Goal: Task Accomplishment & Management: Manage account settings

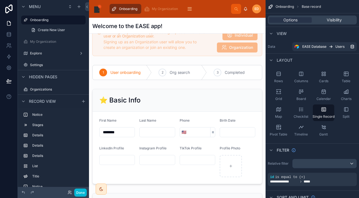
scroll to position [20, 0]
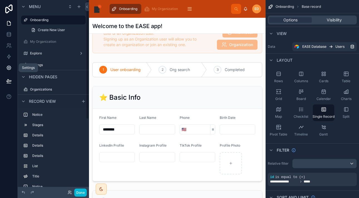
click at [12, 69] on link at bounding box center [9, 67] width 18 height 11
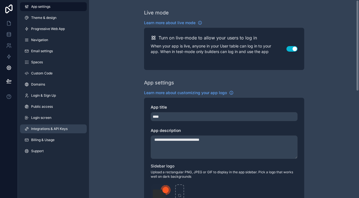
click at [49, 130] on span "Integrations & API Keys" at bounding box center [49, 129] width 36 height 4
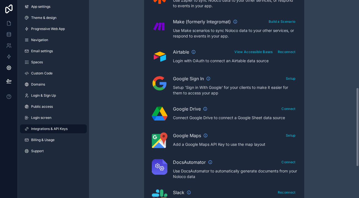
scroll to position [211, 0]
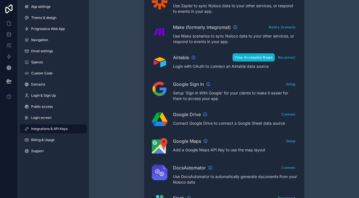
click at [255, 56] on button "View Accessible Bases" at bounding box center [253, 57] width 42 height 8
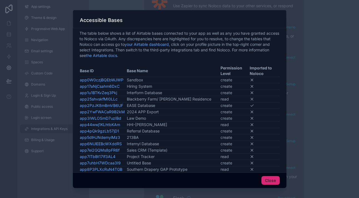
click at [269, 179] on button "Close" at bounding box center [270, 180] width 18 height 9
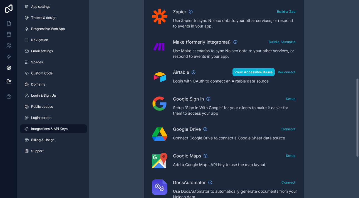
scroll to position [196, 0]
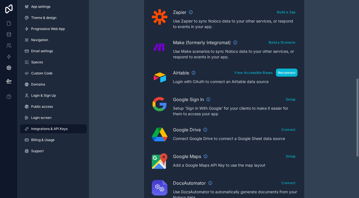
click at [281, 71] on button "Reconnect" at bounding box center [287, 73] width 22 height 8
click at [114, 76] on div "Integrations & API Keys Learn more about your API keys Your API keys allow you …" at bounding box center [224, 51] width 270 height 495
click at [255, 71] on button "View Accessible Bases" at bounding box center [253, 73] width 42 height 8
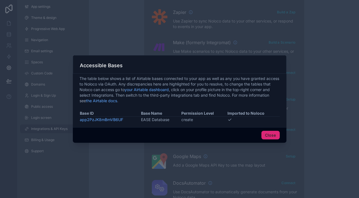
click at [267, 132] on button "Close" at bounding box center [270, 135] width 18 height 9
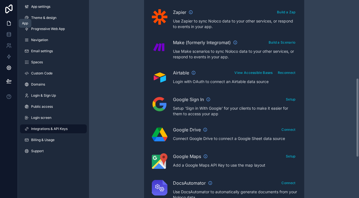
click at [9, 24] on icon at bounding box center [9, 24] width 6 height 6
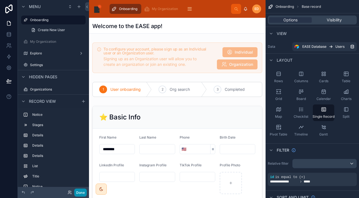
click at [76, 185] on button "Done" at bounding box center [80, 193] width 13 height 8
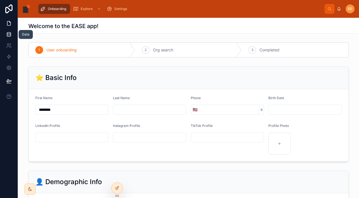
click at [9, 33] on icon at bounding box center [9, 35] width 6 height 6
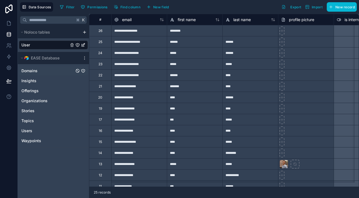
click at [48, 69] on link "Domains" at bounding box center [47, 71] width 53 height 6
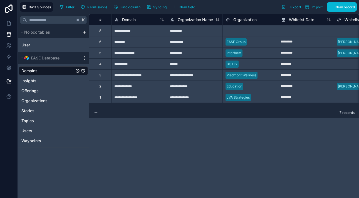
click at [156, 77] on div "**********" at bounding box center [139, 74] width 56 height 11
click at [156, 77] on input "**********" at bounding box center [138, 75] width 55 height 11
type input "**********"
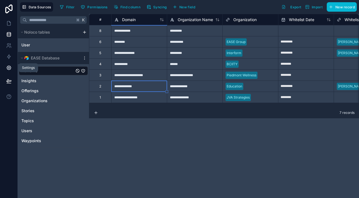
click at [8, 68] on icon at bounding box center [8, 67] width 1 height 1
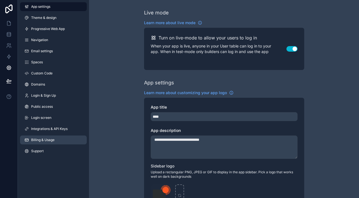
click at [42, 140] on span "Billing & Usage" at bounding box center [42, 140] width 23 height 4
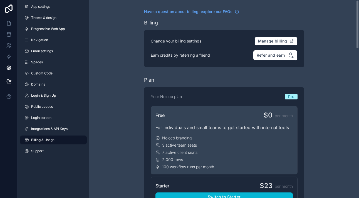
scroll to position [198, 0]
